Goal: Task Accomplishment & Management: Manage account settings

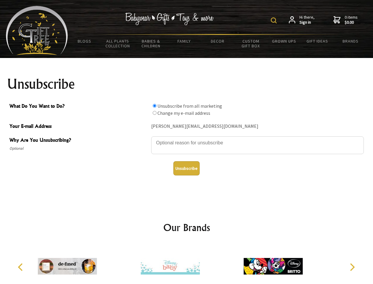
click at [275, 20] on img at bounding box center [274, 20] width 6 height 6
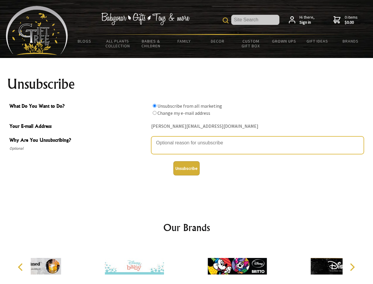
click at [187, 138] on textarea "Why Are You Unsubscribing?" at bounding box center [257, 145] width 213 height 18
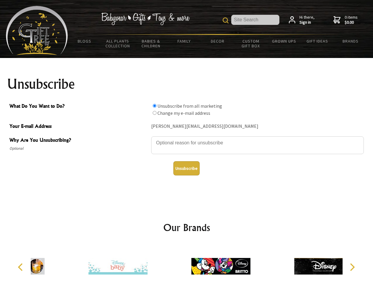
click at [155, 106] on input "What Do You Want to Do?" at bounding box center [155, 106] width 4 height 4
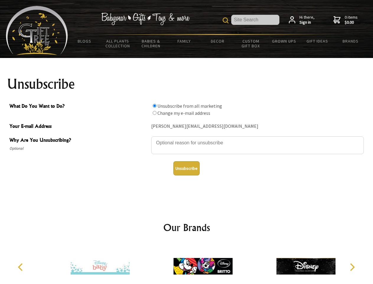
click at [155, 113] on input "What Do You Want to Do?" at bounding box center [155, 113] width 4 height 4
radio input "true"
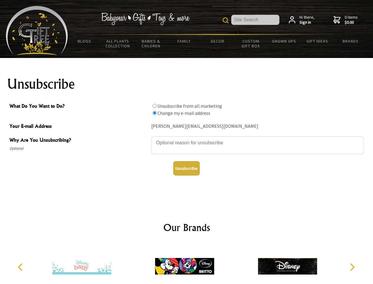
click at [187, 168] on button "Unsubscribe" at bounding box center [187, 168] width 26 height 14
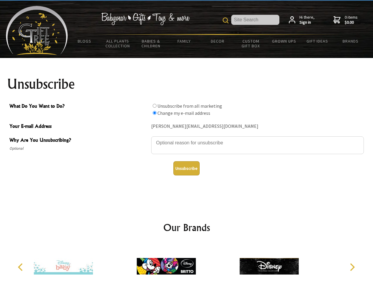
click at [21, 267] on icon "Previous" at bounding box center [21, 267] width 8 height 8
click at [352, 267] on icon "Next" at bounding box center [352, 267] width 8 height 8
